Goal: Answer question/provide support

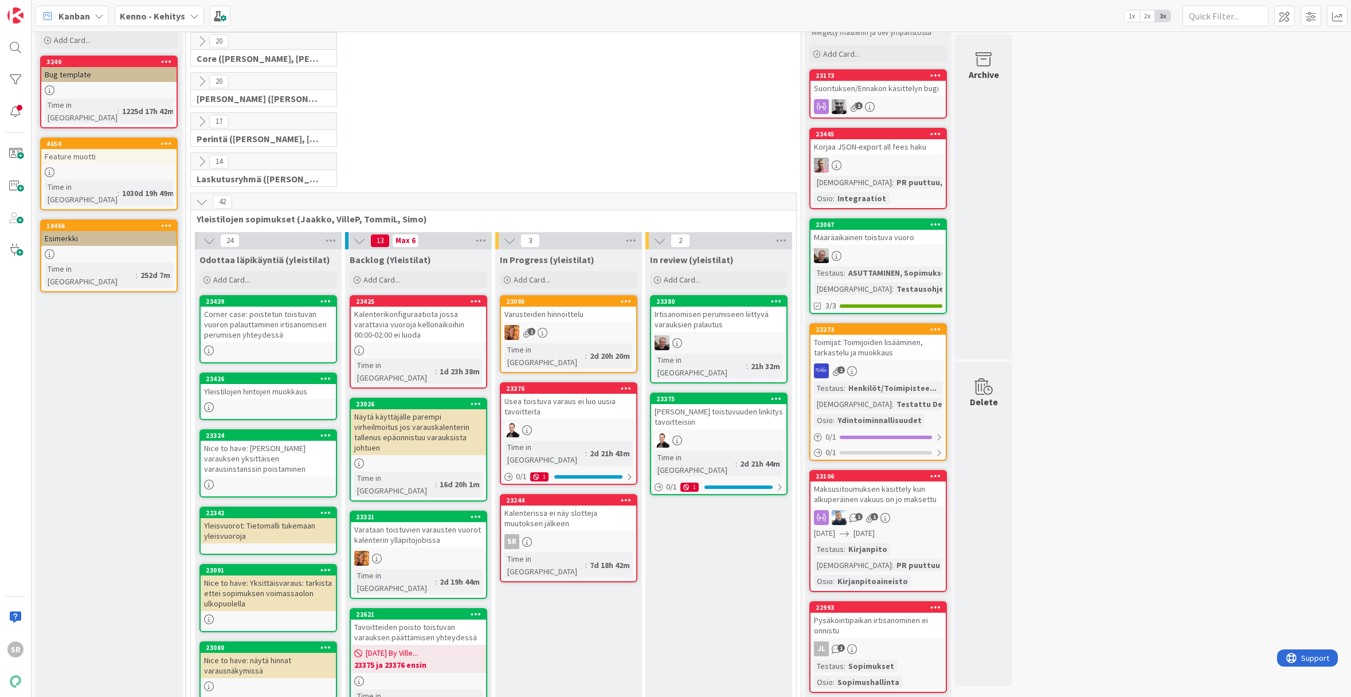
scroll to position [177, 0]
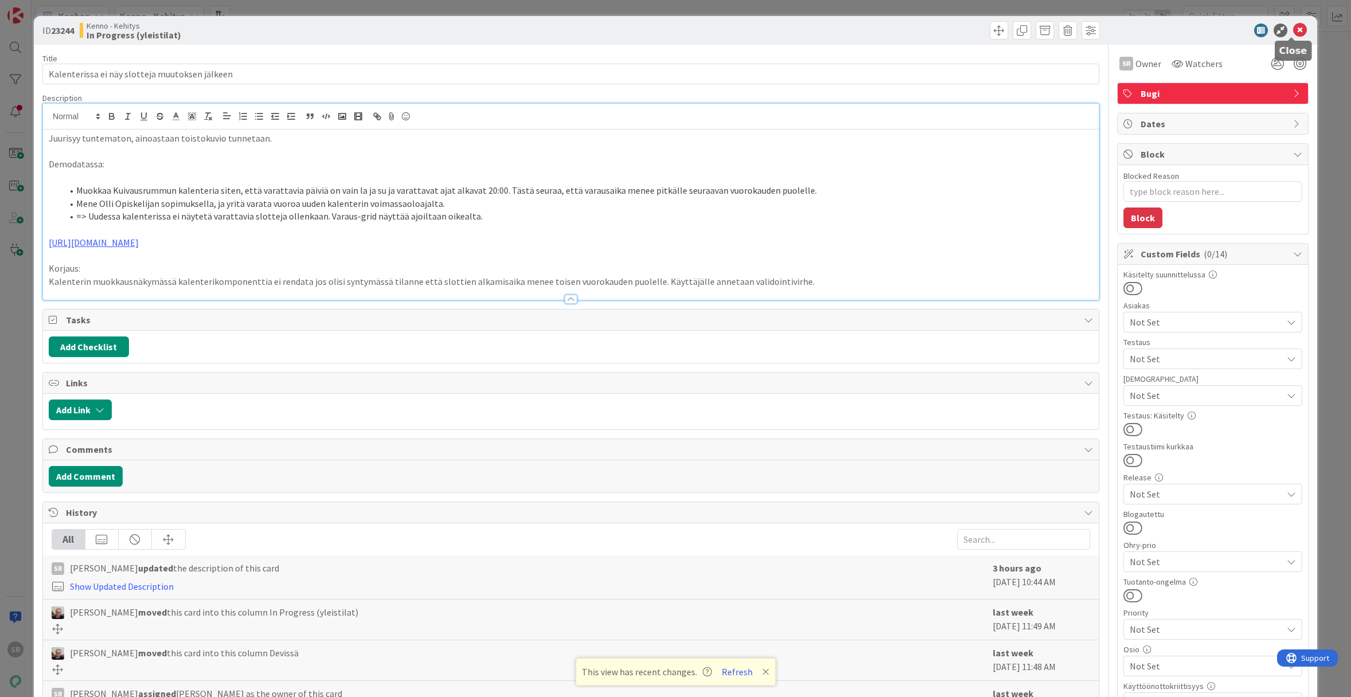
click at [1298, 32] on icon at bounding box center [1300, 30] width 14 height 14
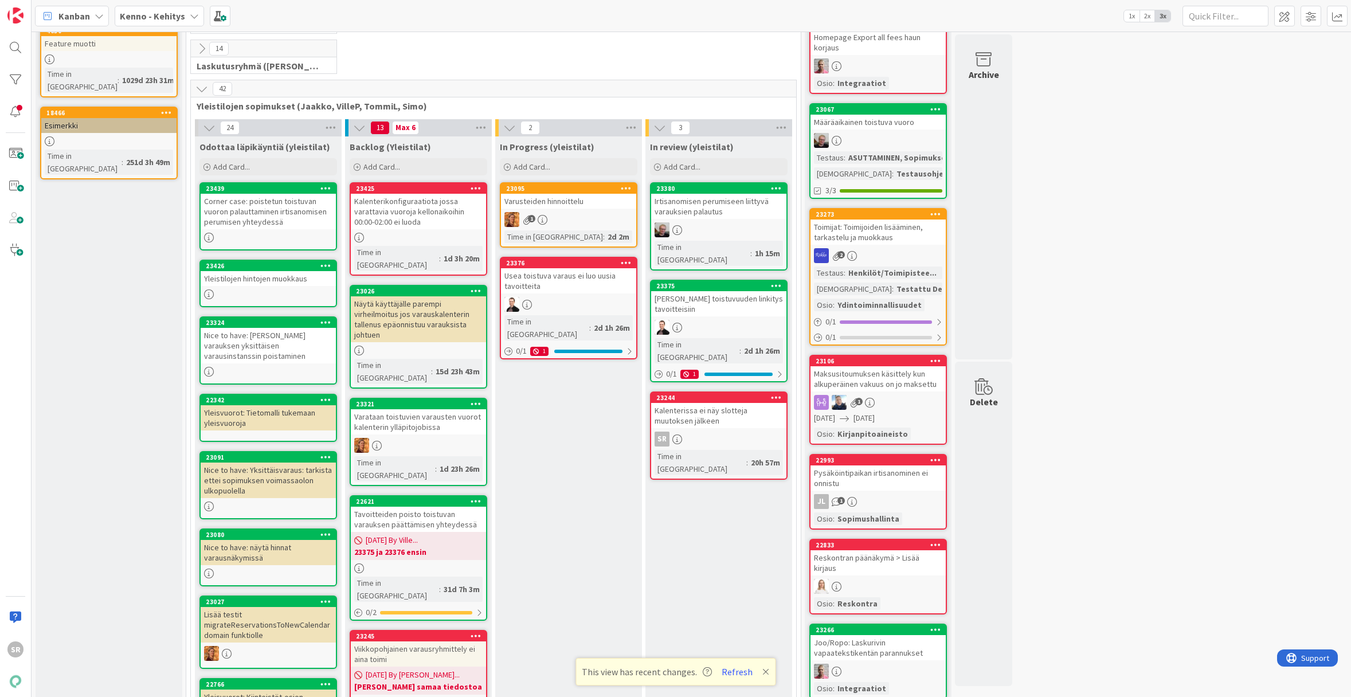
click at [413, 296] on div "Näytä käyttäjälle parempi virheilmoitus jos varauskalenterin tallenus epäonnist…" at bounding box center [418, 319] width 135 height 46
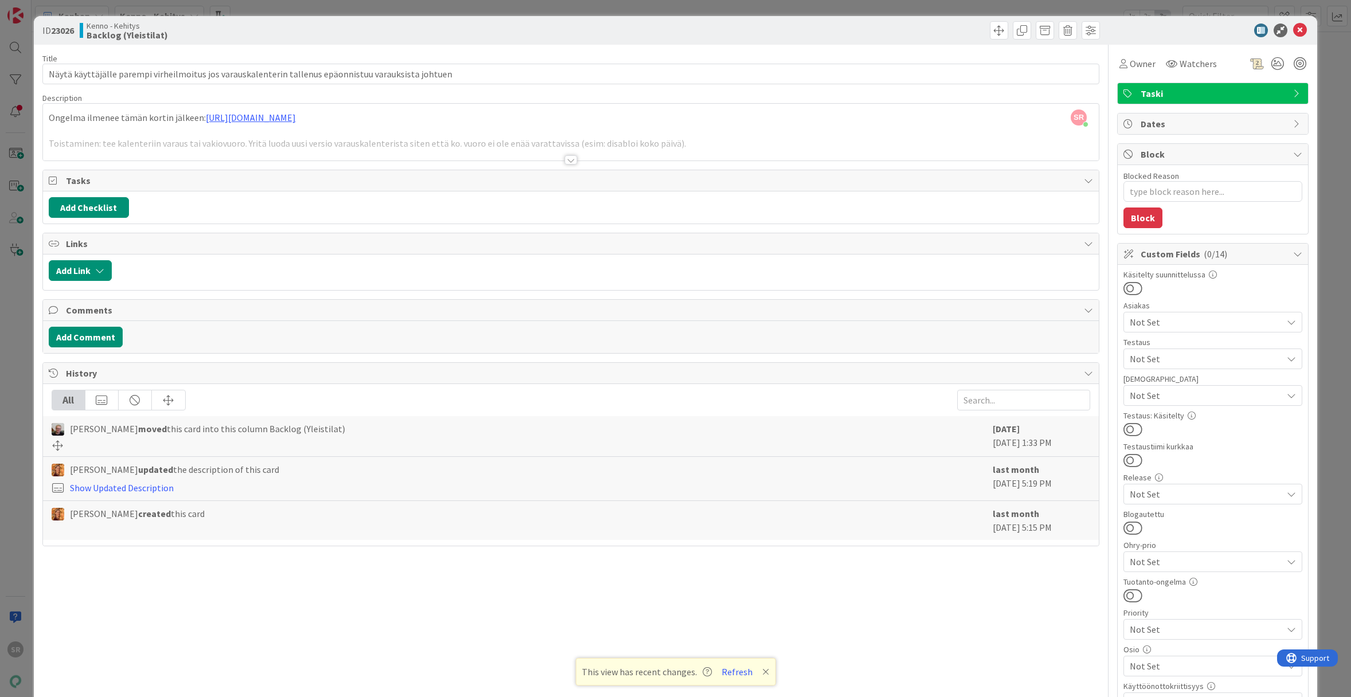
click at [567, 159] on div at bounding box center [571, 159] width 13 height 9
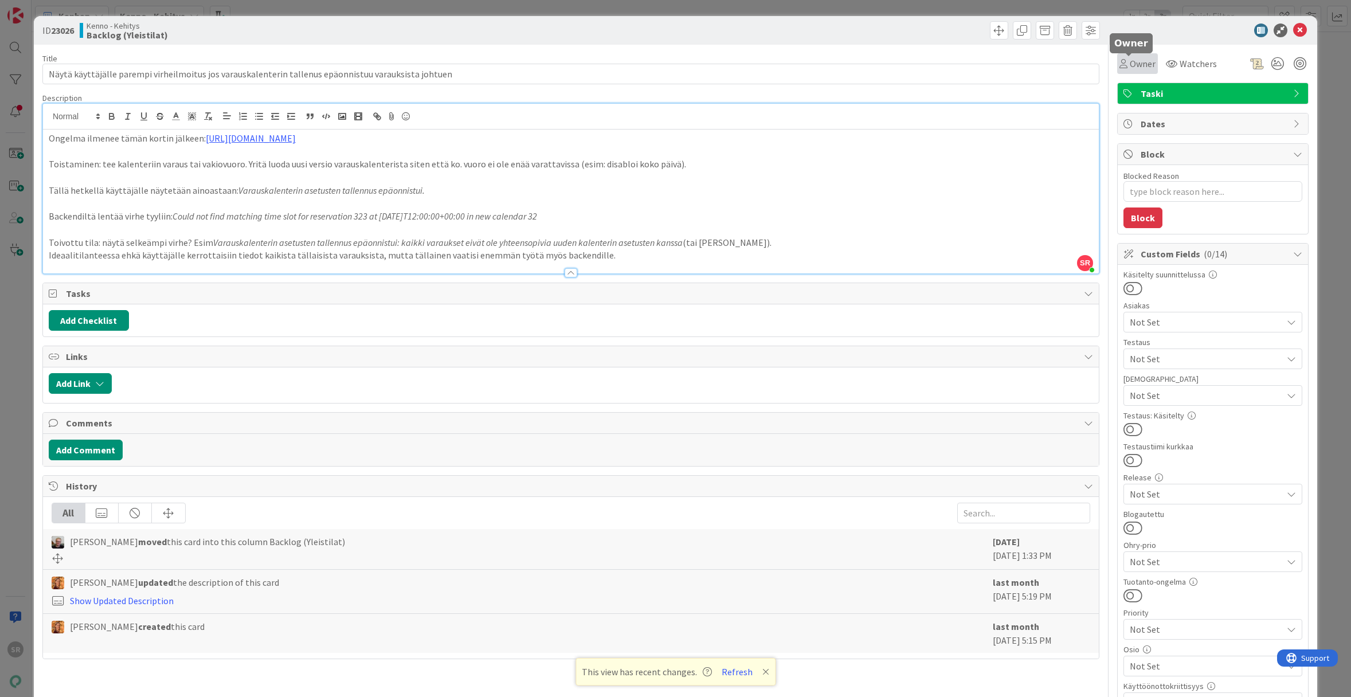
click at [1132, 61] on span "Owner" at bounding box center [1143, 64] width 26 height 14
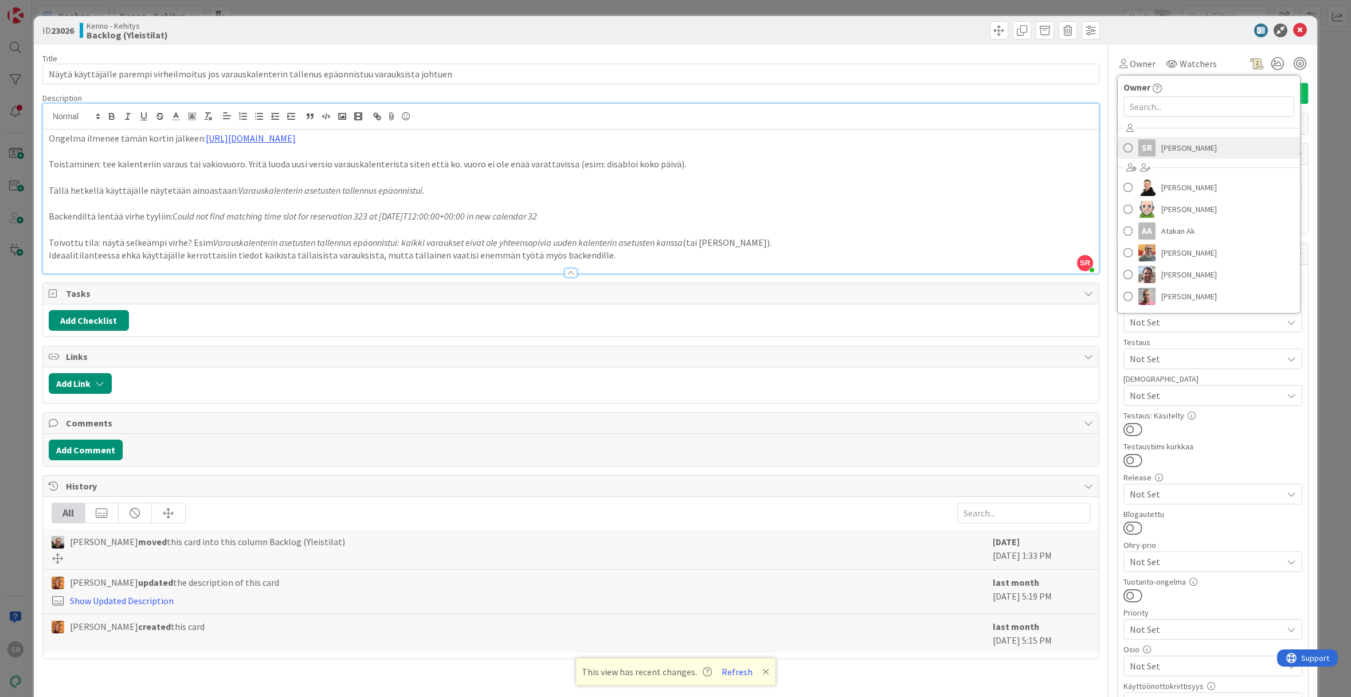
click at [1161, 142] on span "[PERSON_NAME]" at bounding box center [1189, 147] width 56 height 17
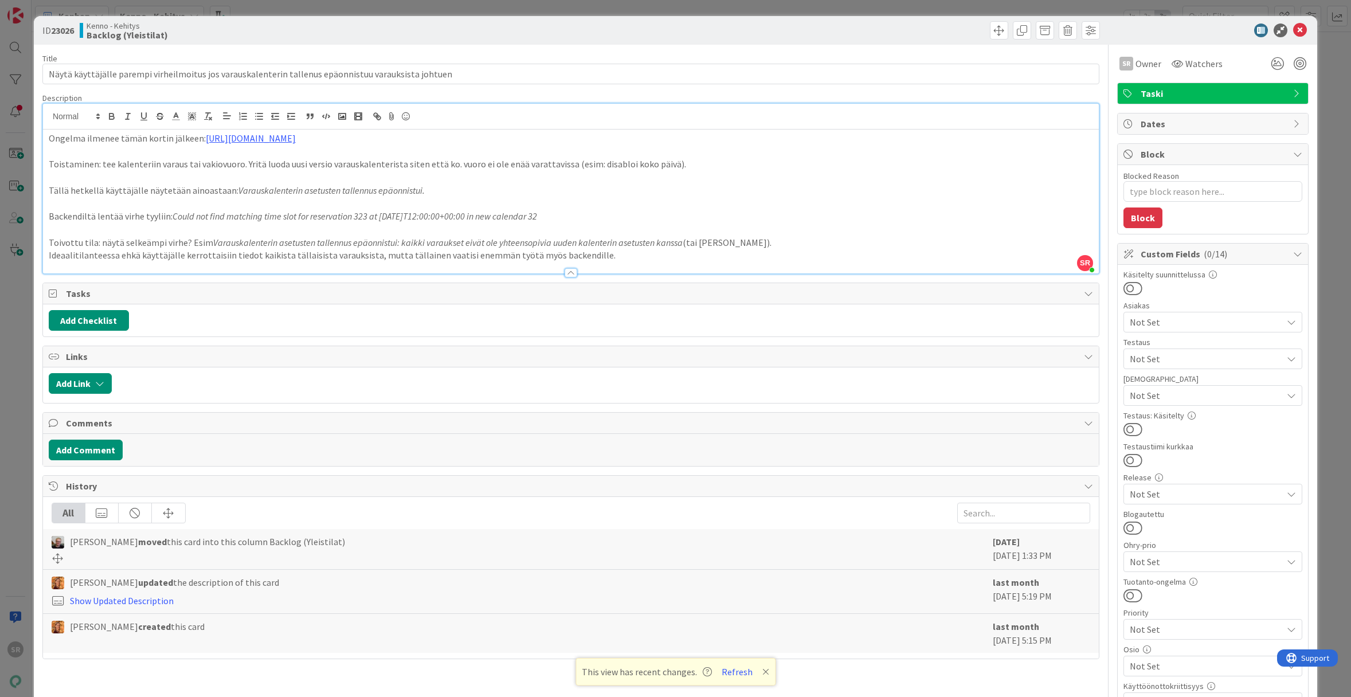
type textarea "x"
click at [1296, 32] on icon at bounding box center [1300, 30] width 14 height 14
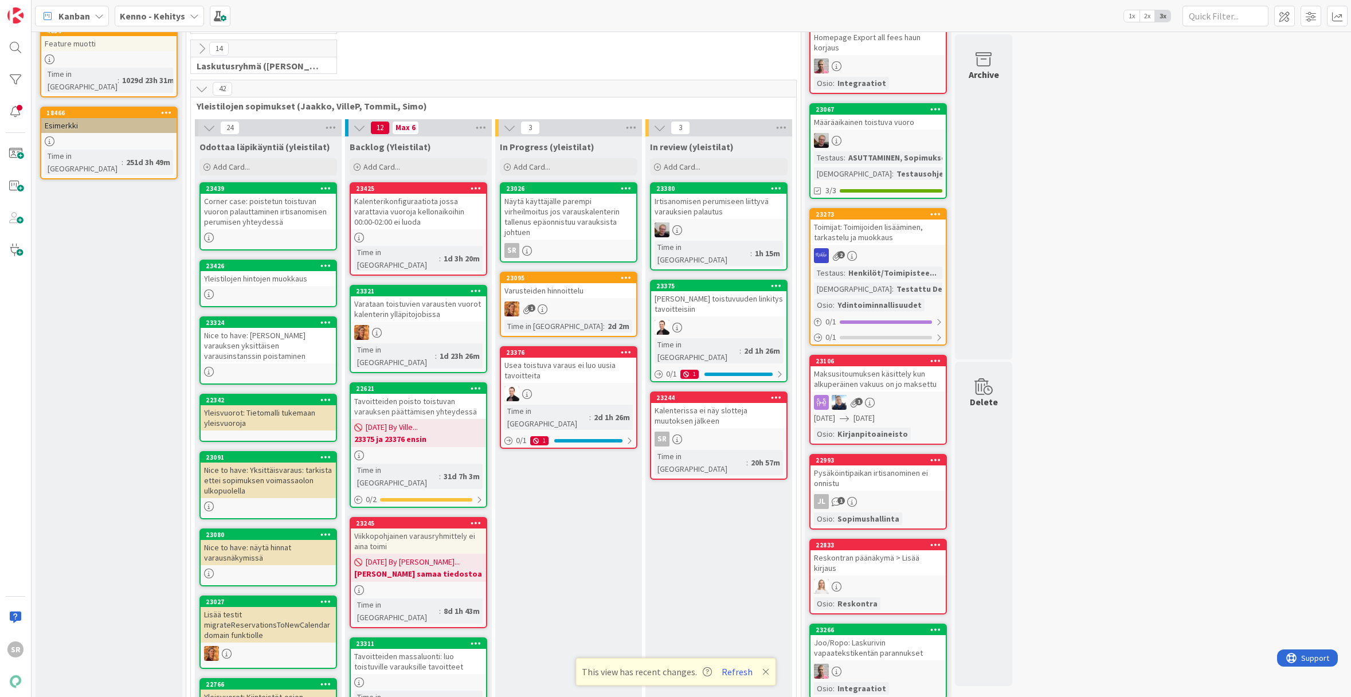
drag, startPoint x: 418, startPoint y: 281, endPoint x: 648, endPoint y: 294, distance: 230.8
